Goal: Find specific page/section: Find specific page/section

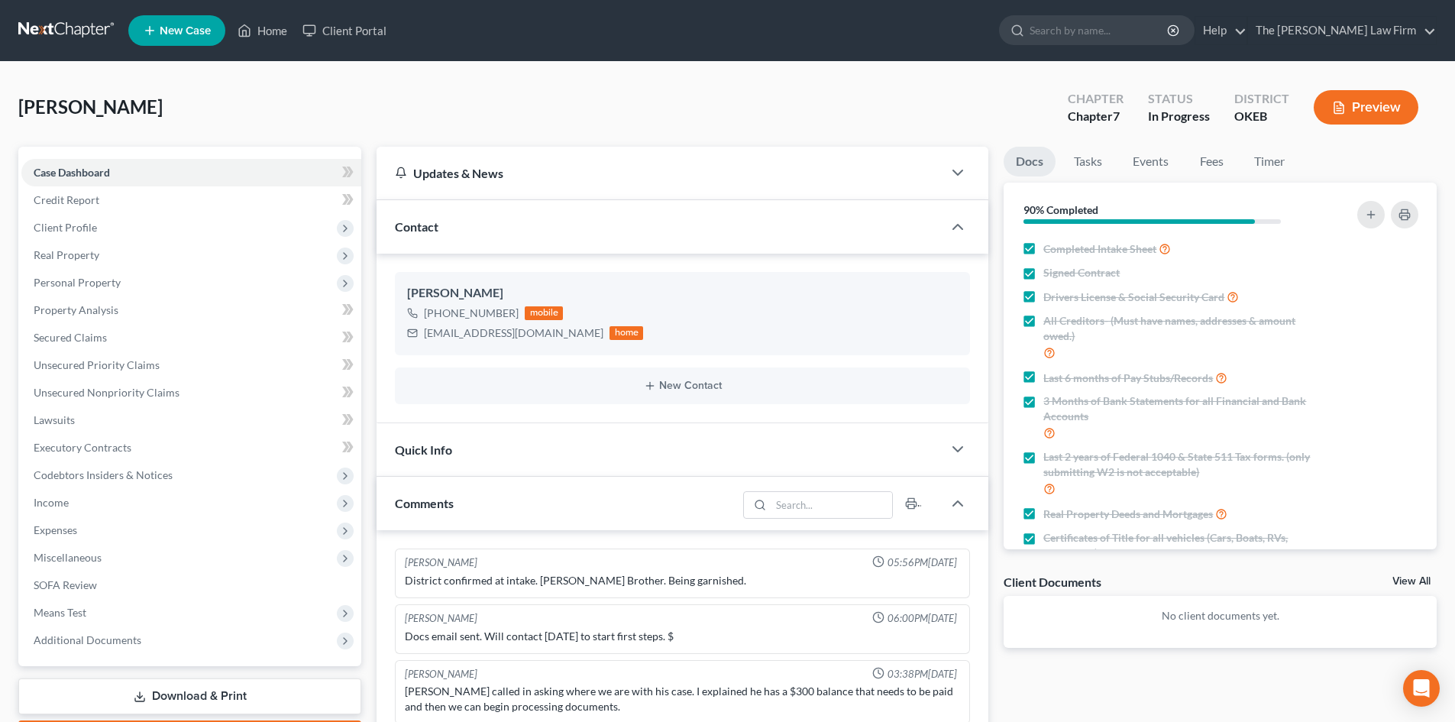
scroll to position [80, 0]
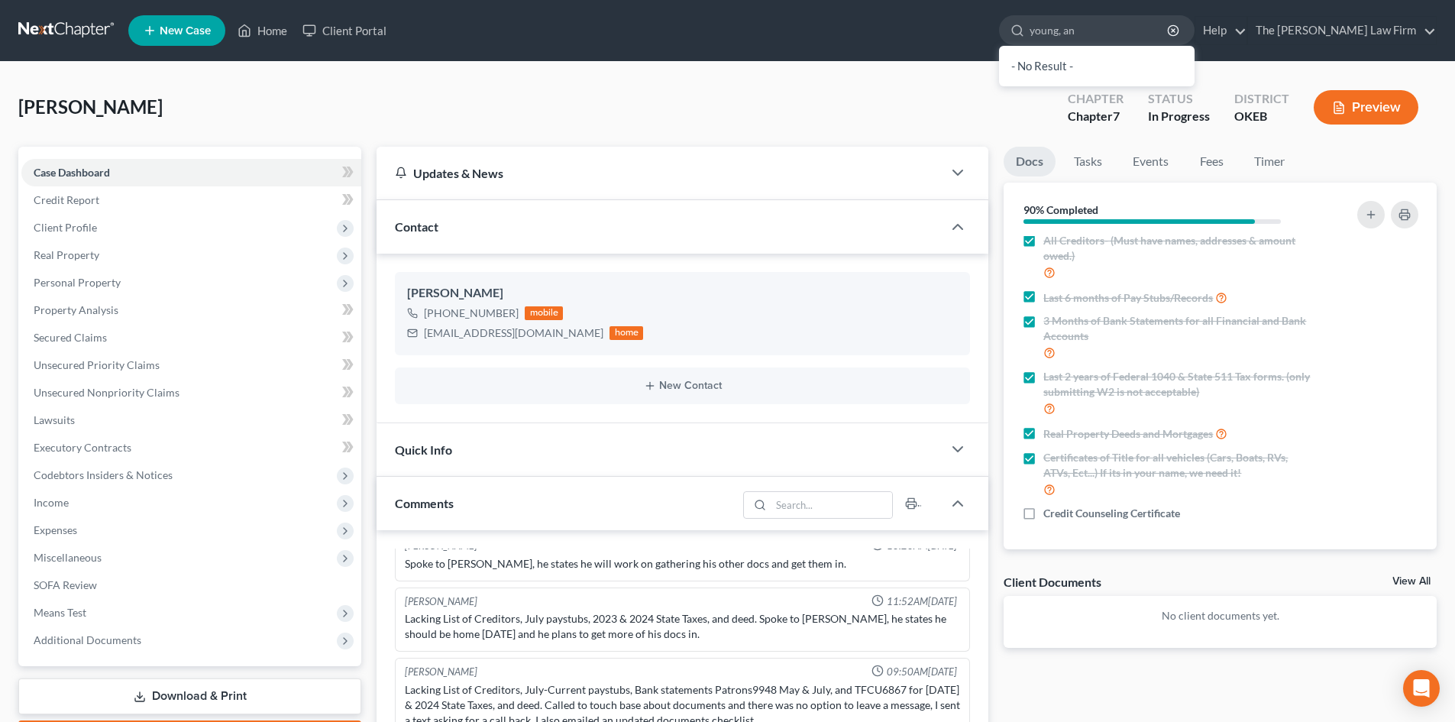
type input "[PERSON_NAME]"
click at [1148, 28] on input "[PERSON_NAME]" at bounding box center [1100, 30] width 140 height 28
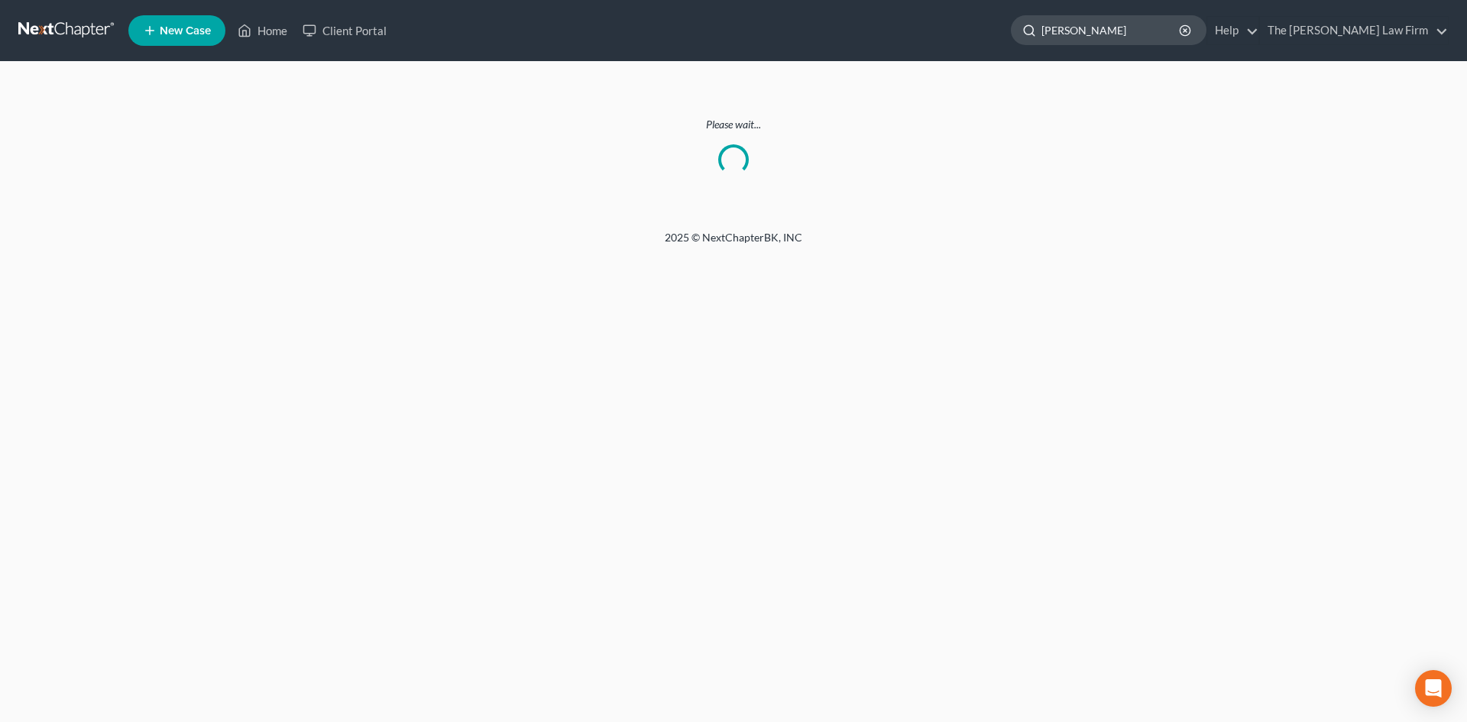
click at [1149, 28] on input "[PERSON_NAME]" at bounding box center [1111, 30] width 140 height 28
click at [1187, 31] on line "button" at bounding box center [1184, 30] width 3 height 3
click at [1179, 24] on button "button" at bounding box center [1185, 30] width 12 height 12
click at [1139, 25] on input "search" at bounding box center [1111, 30] width 140 height 28
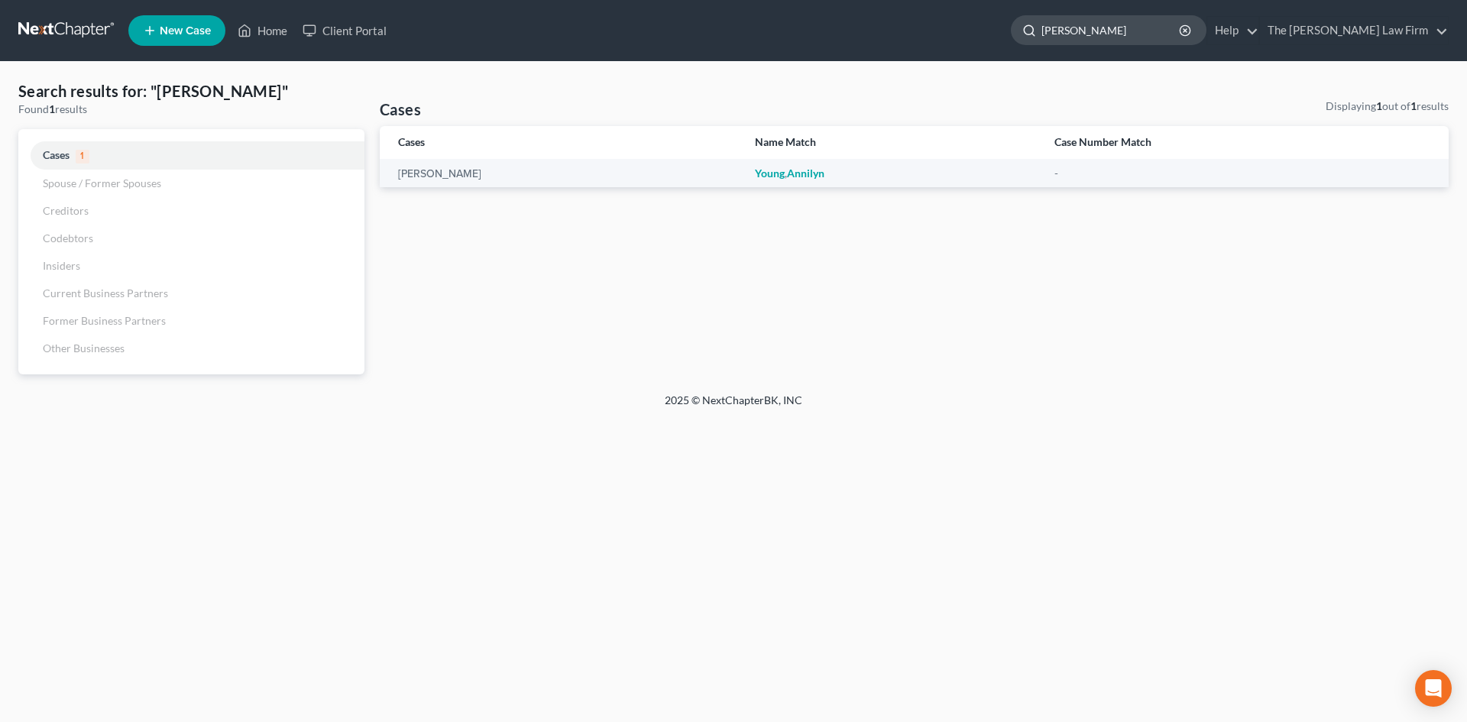
type input "[PERSON_NAME]"
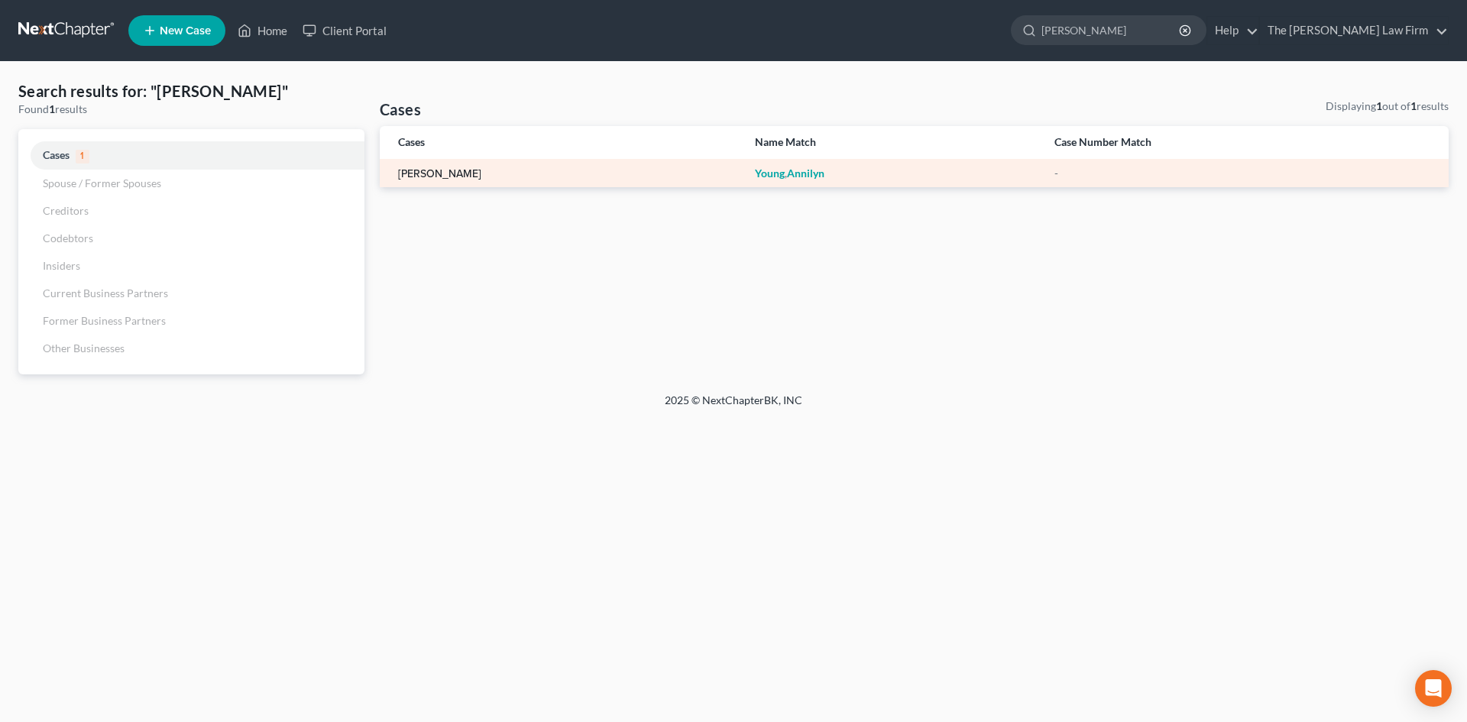
click at [450, 176] on link "[PERSON_NAME]" at bounding box center [439, 174] width 83 height 11
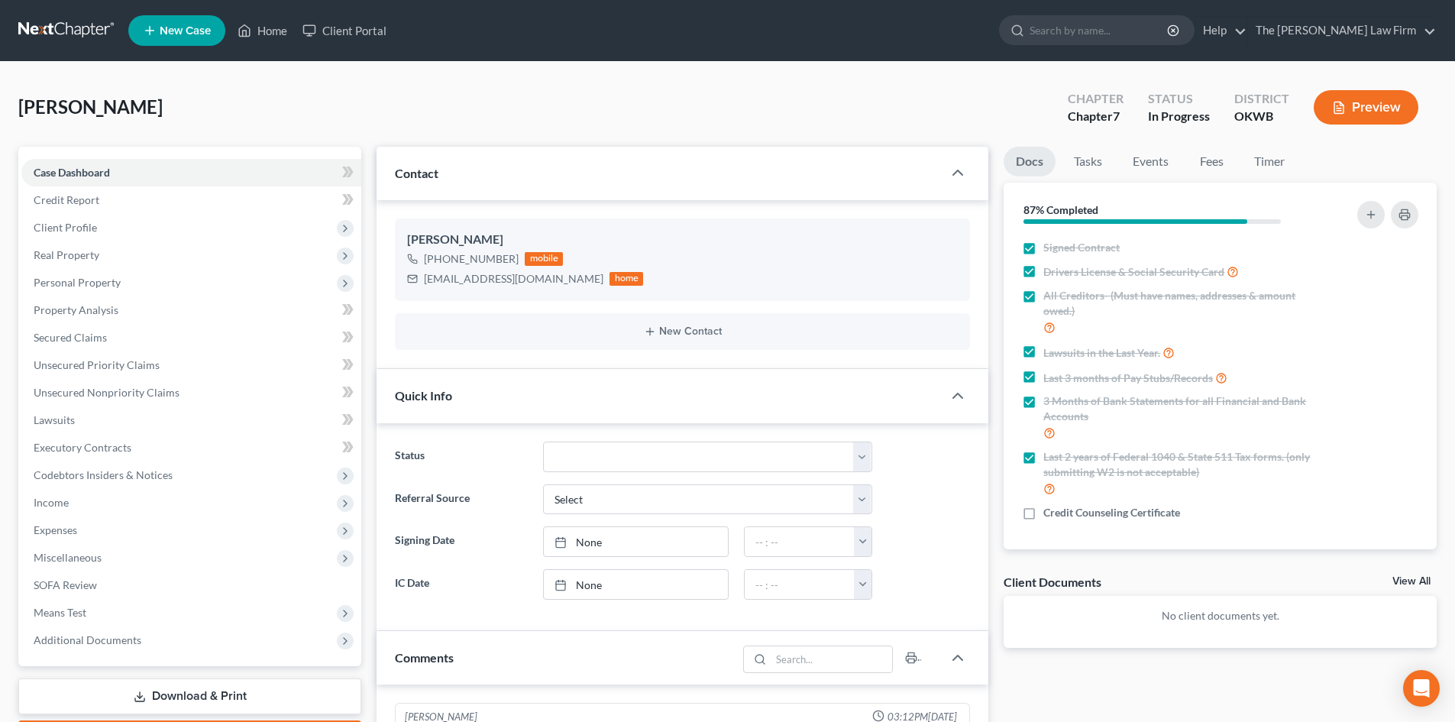
scroll to position [368, 0]
